Goal: Information Seeking & Learning: Learn about a topic

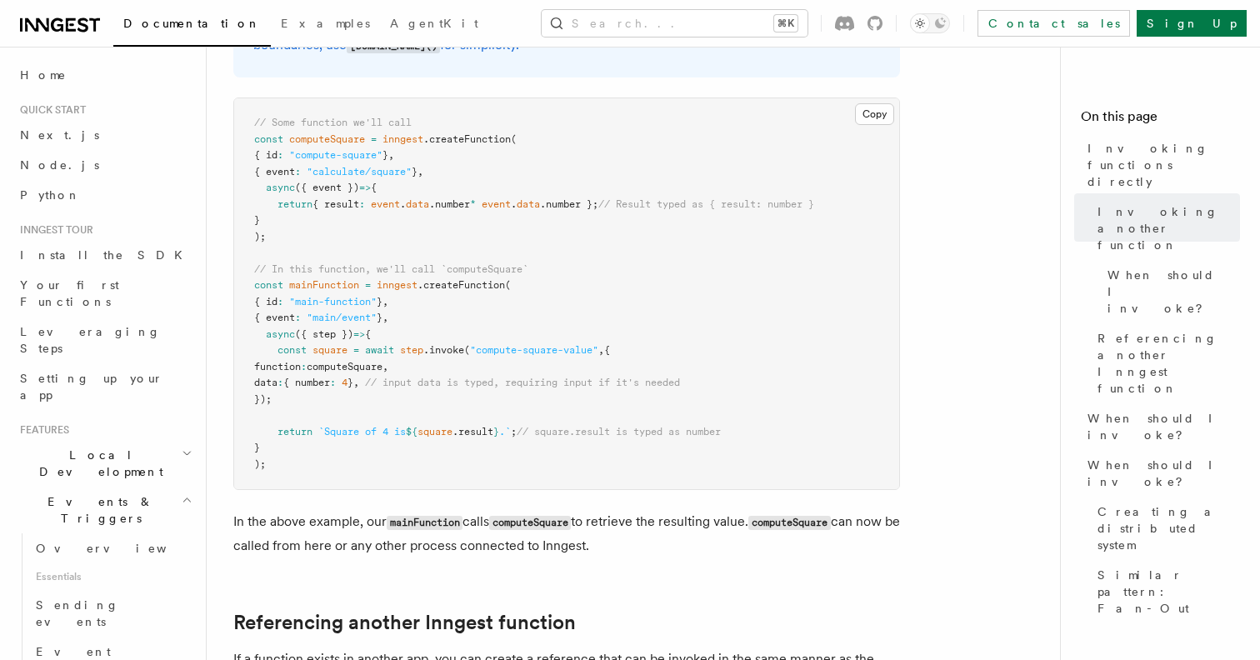
scroll to position [614, 0]
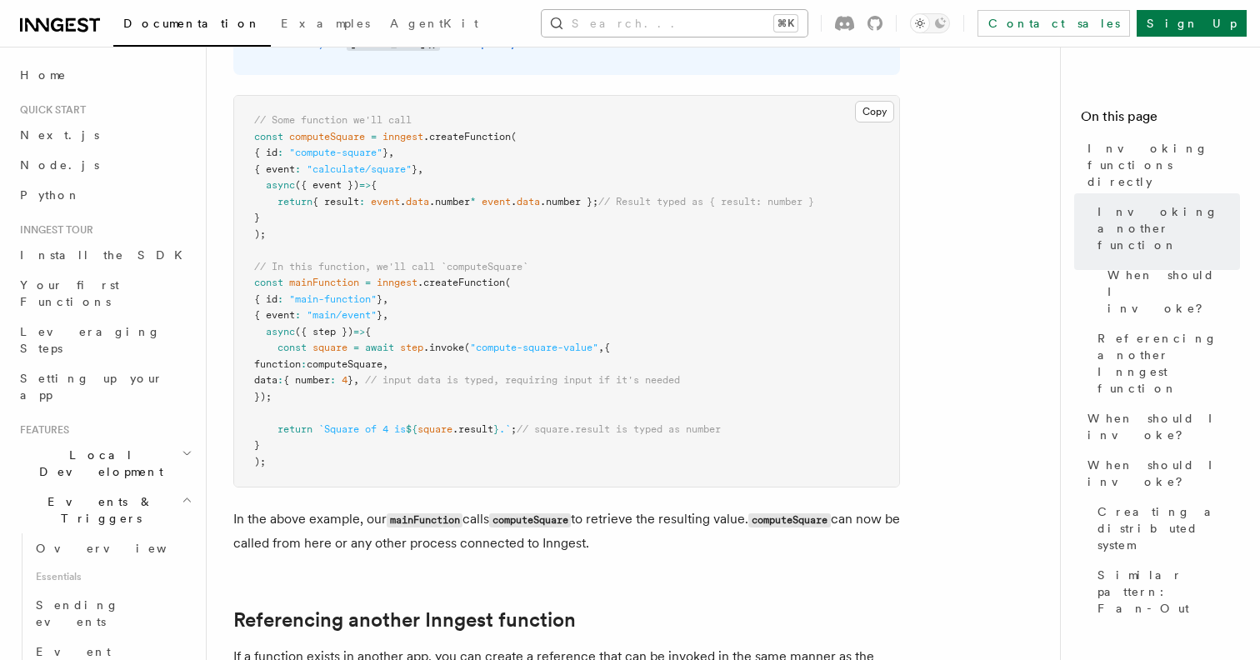
click at [693, 30] on button "Search... ⌘K" at bounding box center [674, 23] width 266 height 27
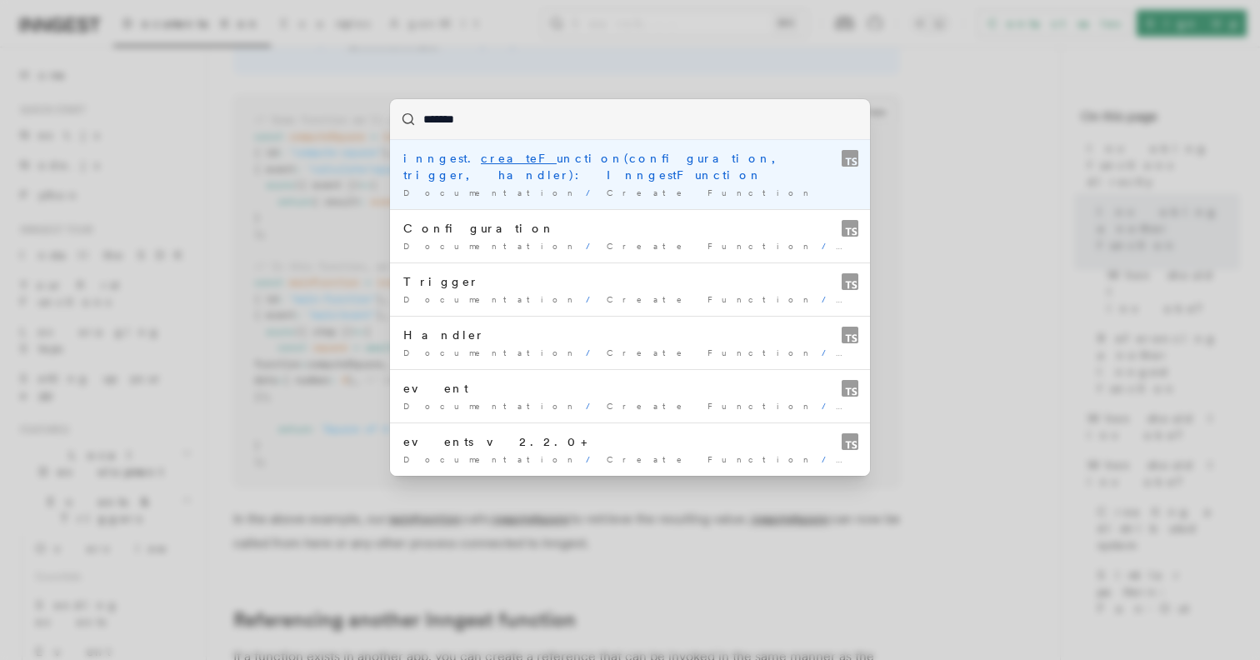
type input "******"
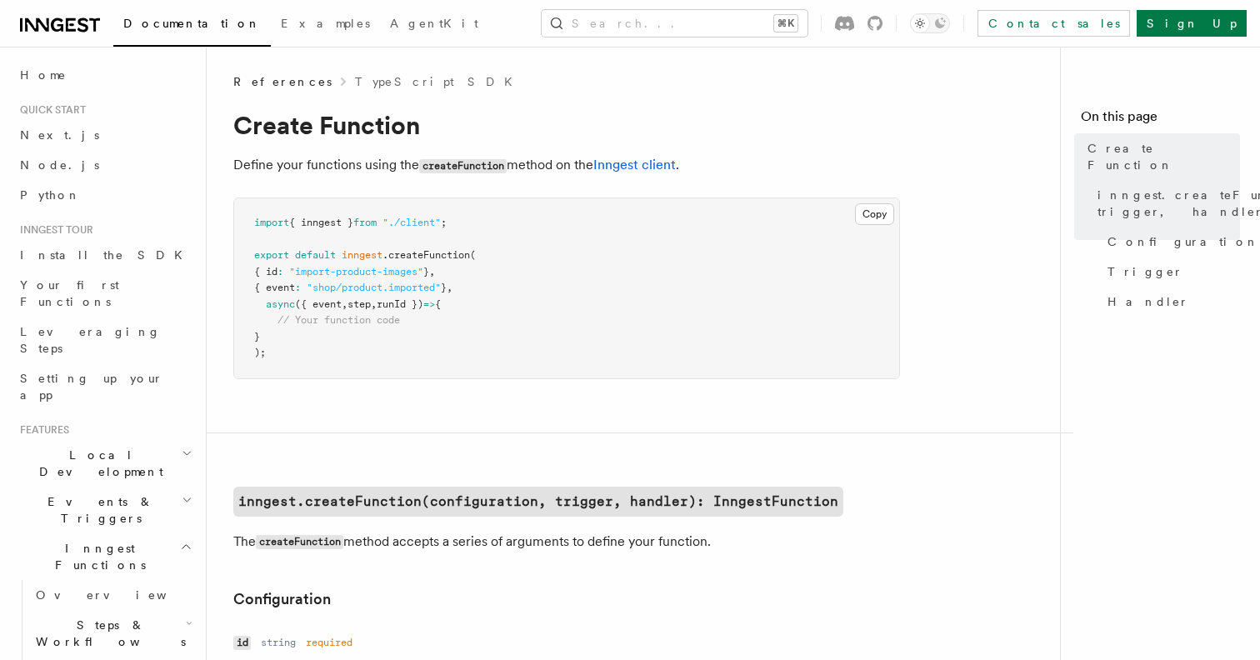
click at [362, 302] on span "step" at bounding box center [358, 304] width 23 height 12
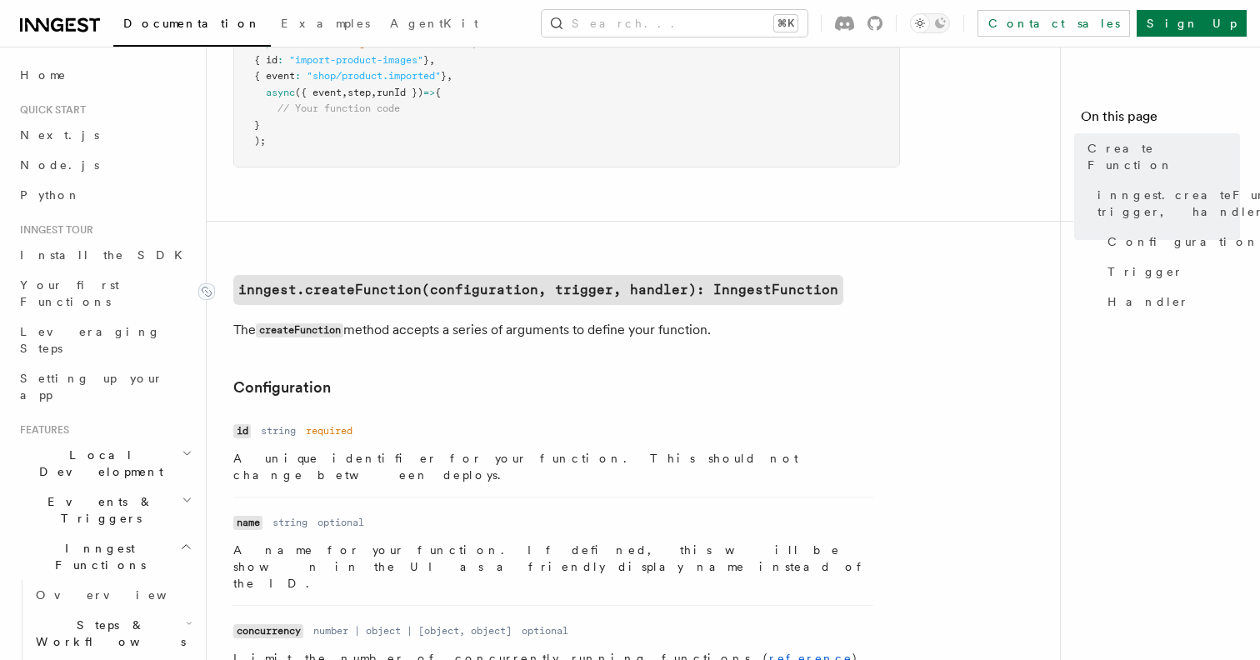
click at [568, 285] on code "inngest.createFunction(configuration, trigger, handler): InngestFunction" at bounding box center [538, 290] width 610 height 30
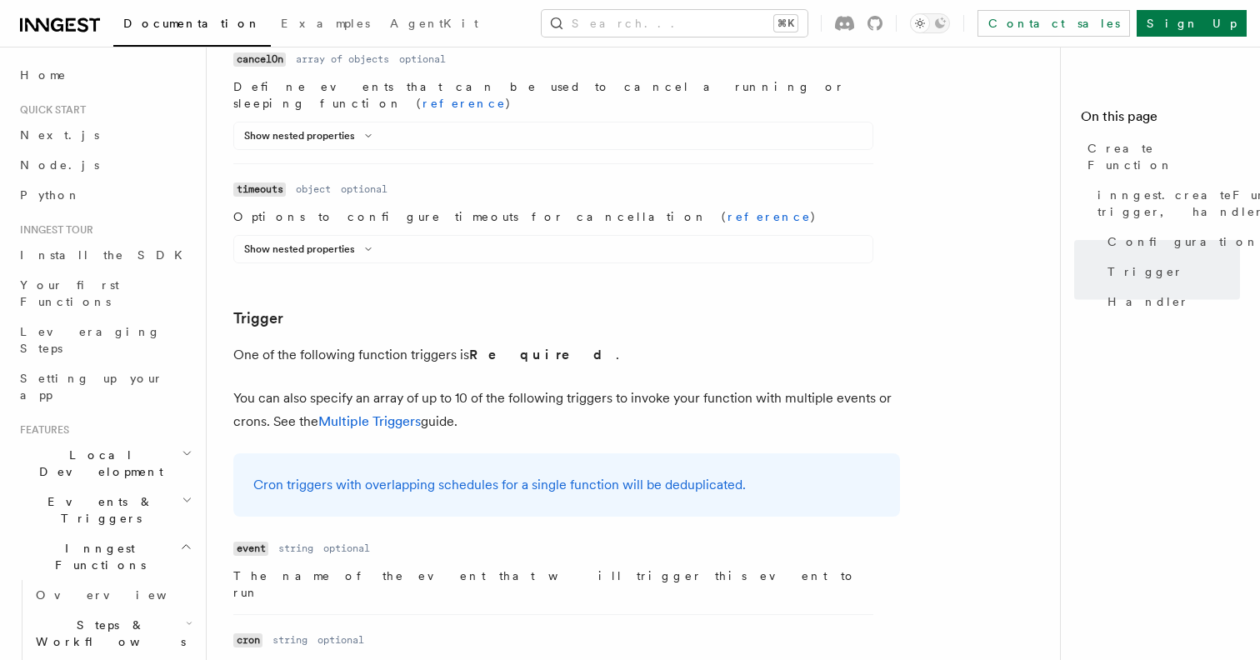
scroll to position [2002, 0]
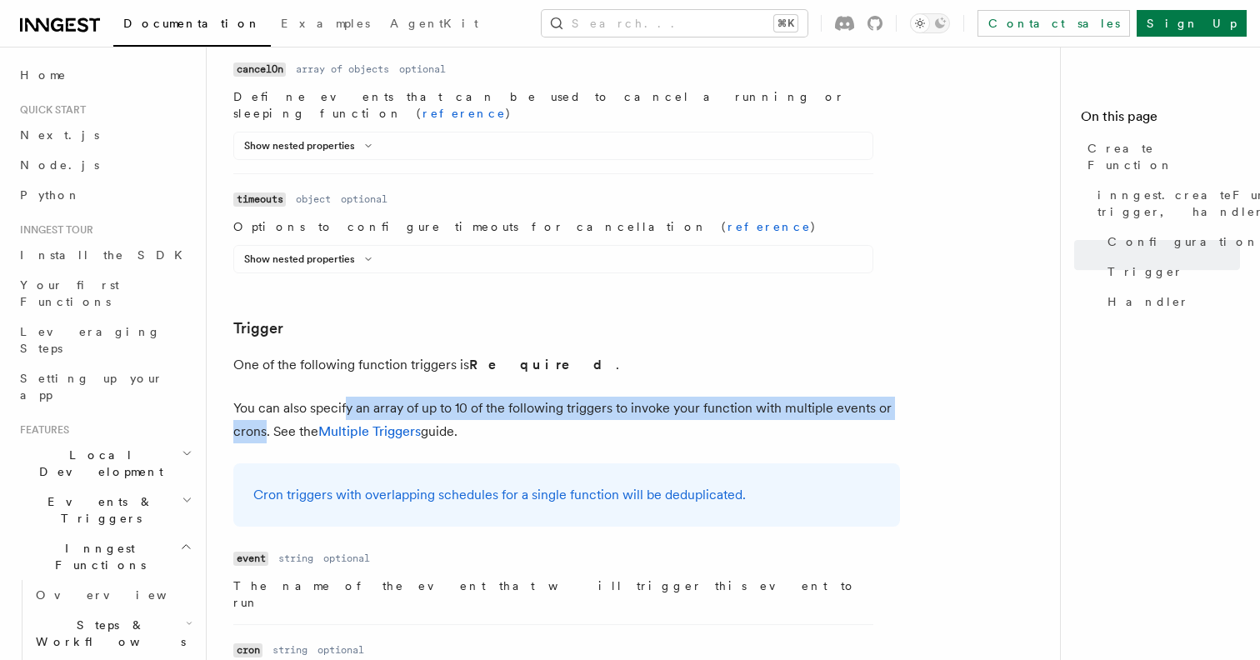
drag, startPoint x: 347, startPoint y: 159, endPoint x: 237, endPoint y: 182, distance: 113.1
click at [245, 397] on p "You can also specify an array of up to 10 of the following triggers to invoke y…" at bounding box center [566, 420] width 666 height 47
click at [237, 397] on p "You can also specify an array of up to 10 of the following triggers to invoke y…" at bounding box center [566, 420] width 666 height 47
drag, startPoint x: 237, startPoint y: 182, endPoint x: 469, endPoint y: 158, distance: 233.6
click at [457, 397] on p "You can also specify an array of up to 10 of the following triggers to invoke y…" at bounding box center [566, 420] width 666 height 47
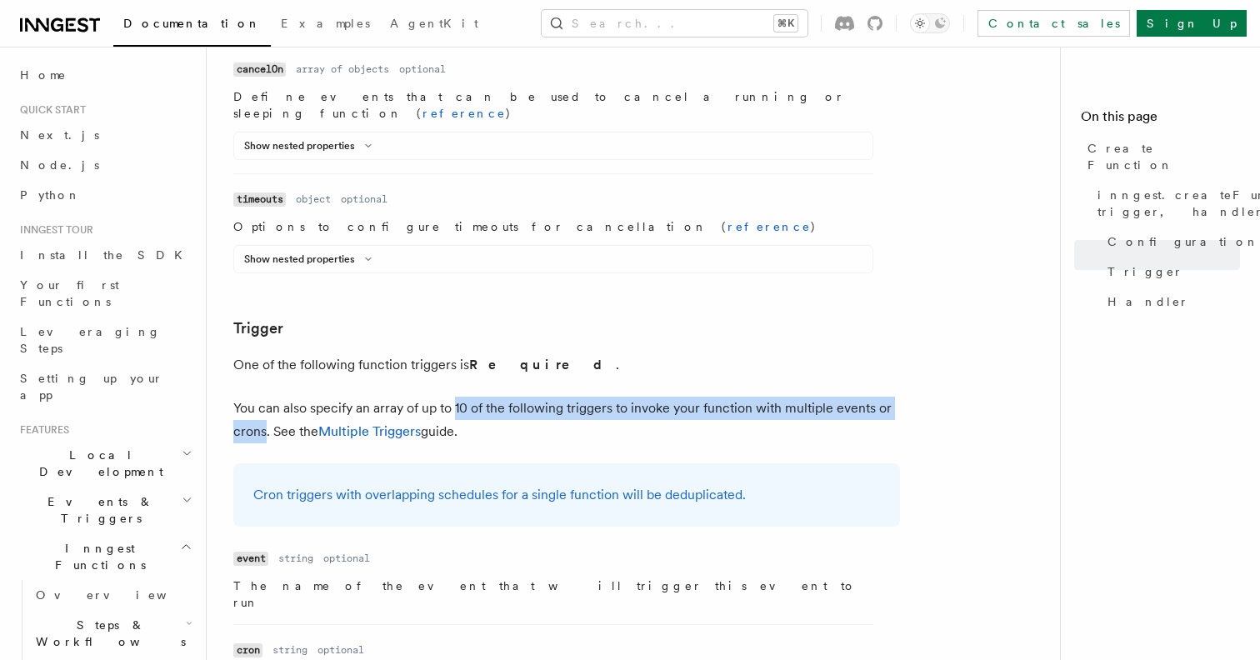
click at [469, 397] on p "You can also specify an array of up to 10 of the following triggers to invoke y…" at bounding box center [566, 420] width 666 height 47
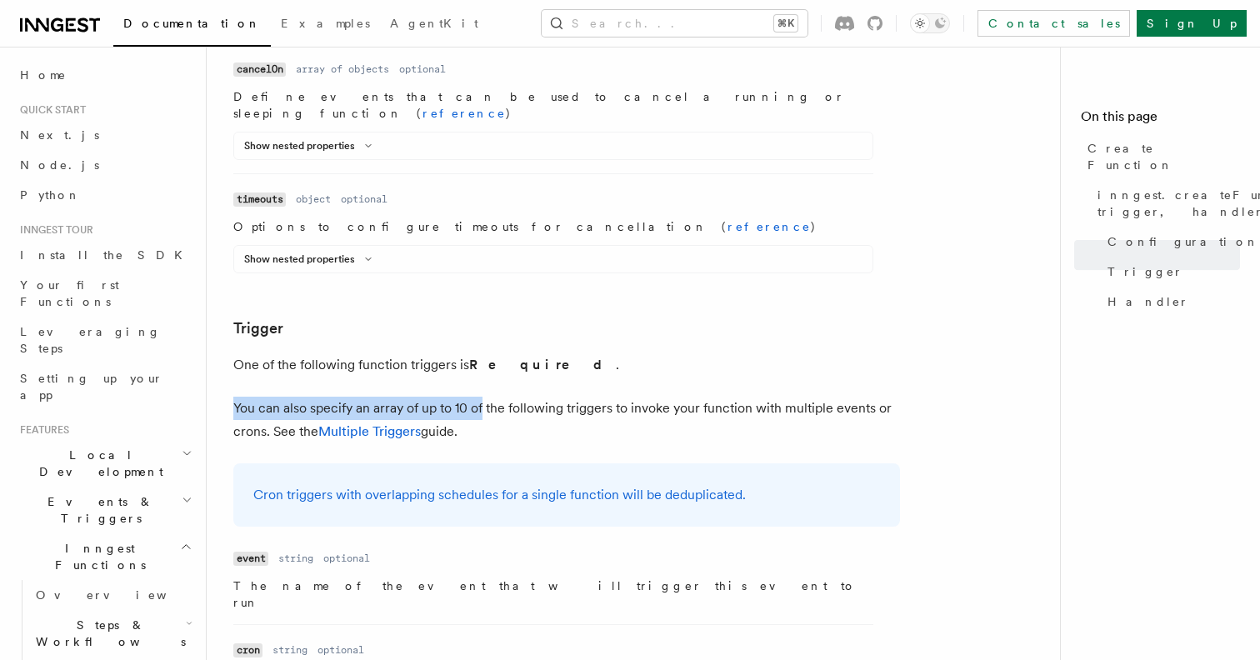
drag, startPoint x: 469, startPoint y: 158, endPoint x: 216, endPoint y: 178, distance: 254.0
click at [223, 175] on div "References TypeScript SDK Create Function Define your functions using the creat…" at bounding box center [667, 459] width 920 height 4922
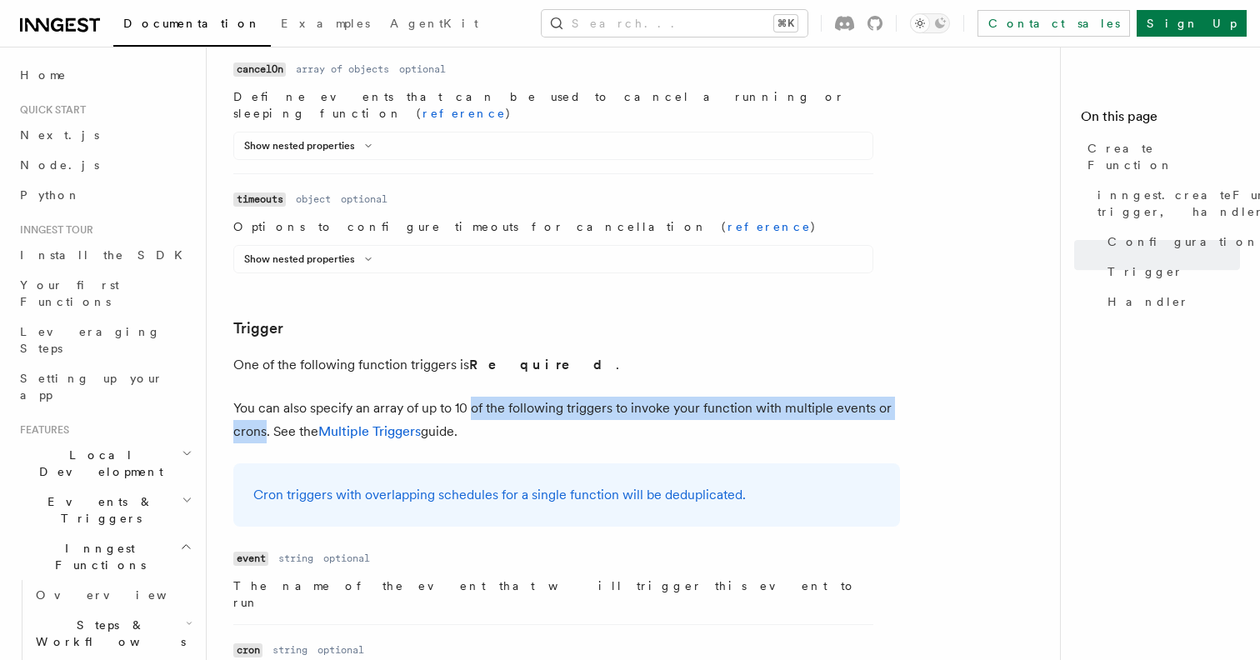
click at [244, 397] on p "You can also specify an array of up to 10 of the following triggers to invoke y…" at bounding box center [566, 420] width 666 height 47
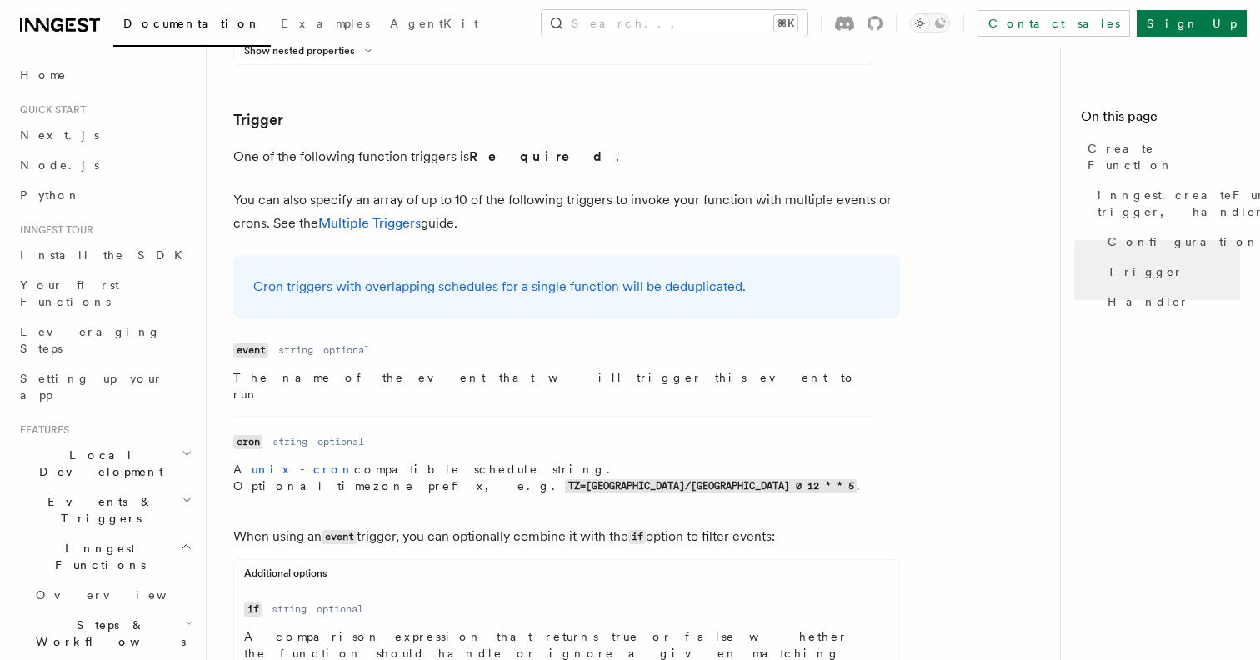
scroll to position [2200, 0]
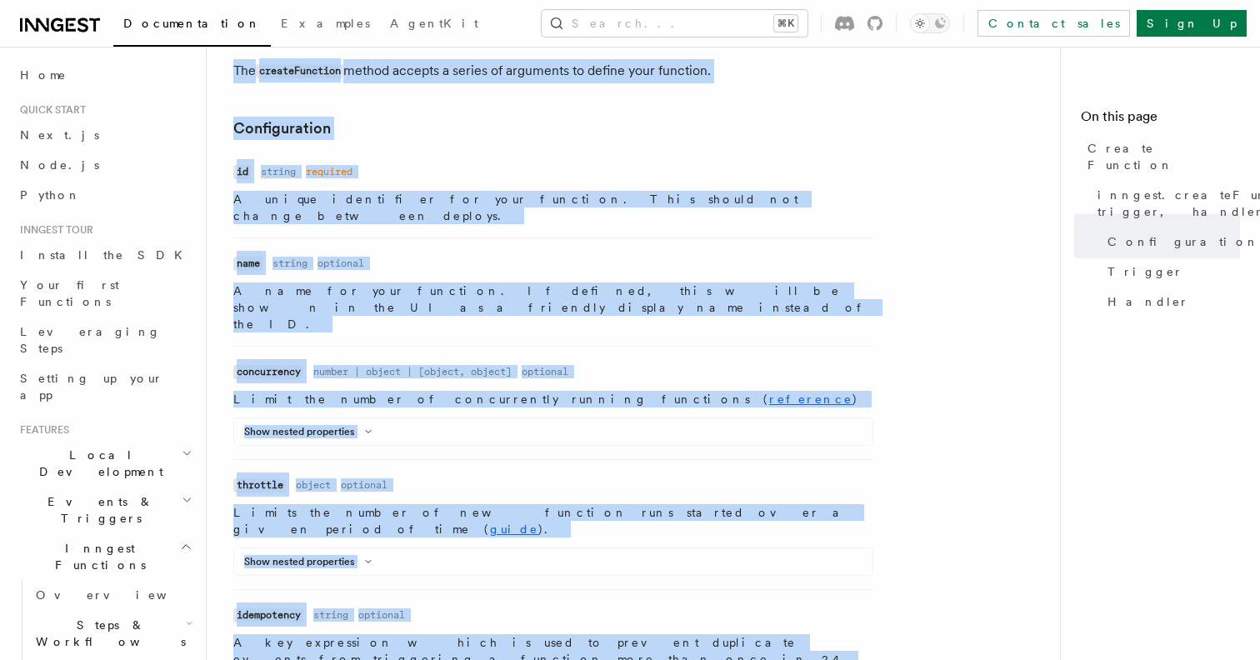
drag, startPoint x: 711, startPoint y: 165, endPoint x: 876, endPoint y: -54, distance: 274.2
